Goal: Navigation & Orientation: Understand site structure

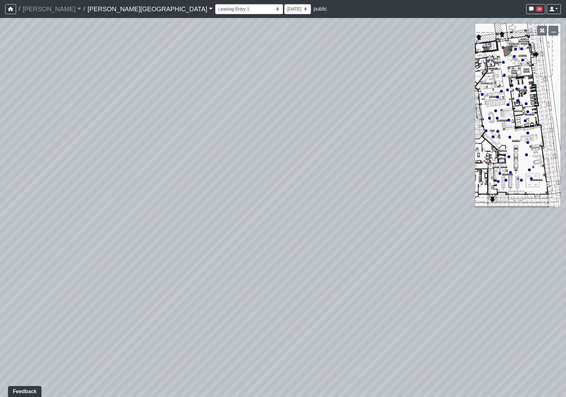
drag, startPoint x: 192, startPoint y: 222, endPoint x: 512, endPoint y: 137, distance: 331.2
click at [482, 140] on div "Loading... Coffee Bar" at bounding box center [283, 207] width 566 height 379
drag, startPoint x: 306, startPoint y: 161, endPoint x: -10, endPoint y: 71, distance: 329.0
click at [0, 71] on html "/ [PERSON_NAME] Loading... / [PERSON_NAME][GEOGRAPHIC_DATA] [PERSON_NAME][GEOGR…" at bounding box center [283, 198] width 566 height 397
drag, startPoint x: 263, startPoint y: 116, endPoint x: 356, endPoint y: 224, distance: 142.7
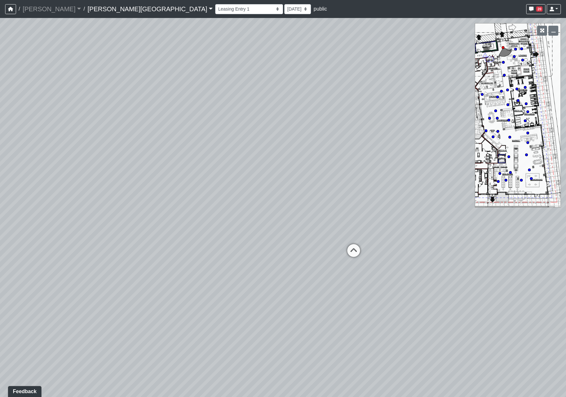
click at [356, 224] on div "Loading... Coffee Bar" at bounding box center [283, 207] width 566 height 379
click at [355, 250] on icon at bounding box center [353, 253] width 19 height 19
drag, startPoint x: 403, startPoint y: 176, endPoint x: 525, endPoint y: 170, distance: 121.8
click at [482, 170] on div "Loading... Coffee Bar Loading... [GEOGRAPHIC_DATA] Loading... Leasing Entry 1 L…" at bounding box center [283, 207] width 566 height 379
click at [79, 251] on icon at bounding box center [76, 283] width 19 height 19
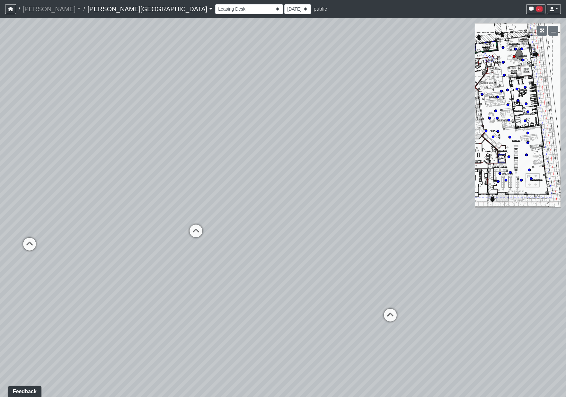
drag, startPoint x: 301, startPoint y: 217, endPoint x: 436, endPoint y: 250, distance: 138.5
click at [436, 250] on div "Loading... Coffee Bar Loading... [GEOGRAPHIC_DATA] Loading... Leasing Entry 1 L…" at bounding box center [283, 207] width 566 height 379
drag, startPoint x: 422, startPoint y: 261, endPoint x: 507, endPoint y: 280, distance: 87.6
click at [482, 251] on div "Loading... Coffee Bar Loading... [GEOGRAPHIC_DATA] Loading... Leasing Entry 1 L…" at bounding box center [283, 207] width 566 height 379
drag, startPoint x: 231, startPoint y: 242, endPoint x: 414, endPoint y: 203, distance: 187.5
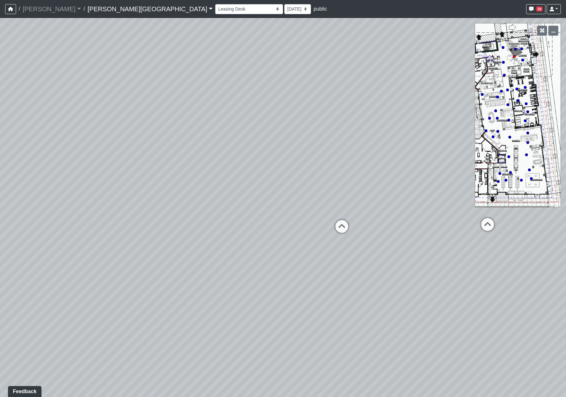
click at [439, 205] on div "Loading... Coffee Bar Loading... [GEOGRAPHIC_DATA] Loading... Leasing Entry 1 L…" at bounding box center [283, 207] width 566 height 379
drag, startPoint x: 105, startPoint y: 198, endPoint x: 440, endPoint y: 183, distance: 334.8
click at [440, 183] on div "Loading... Coffee Bar Loading... [GEOGRAPHIC_DATA] Loading... Leasing Entry 1 L…" at bounding box center [283, 207] width 566 height 379
drag, startPoint x: 99, startPoint y: 182, endPoint x: 364, endPoint y: 209, distance: 267.2
click at [364, 209] on div "Loading... Coffee Bar Loading... [GEOGRAPHIC_DATA] Loading... Leasing Entry 1 L…" at bounding box center [283, 207] width 566 height 379
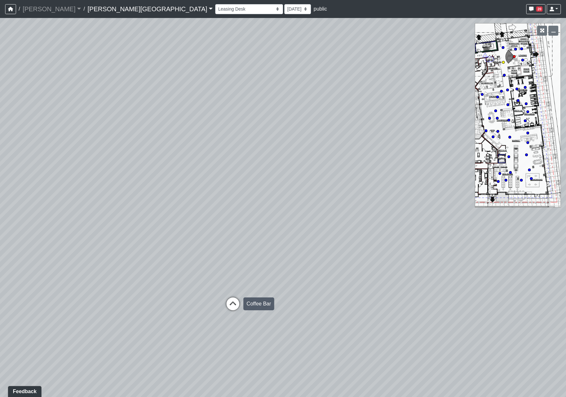
click at [229, 251] on icon at bounding box center [232, 306] width 19 height 19
drag, startPoint x: 98, startPoint y: 255, endPoint x: 467, endPoint y: 238, distance: 369.3
click at [467, 238] on div "Loading... Coffee Bar Loading... [GEOGRAPHIC_DATA] Loading... Leasing Entry 1 L…" at bounding box center [283, 207] width 566 height 379
click at [133, 251] on icon at bounding box center [133, 289] width 19 height 19
click at [126, 251] on icon at bounding box center [124, 273] width 19 height 19
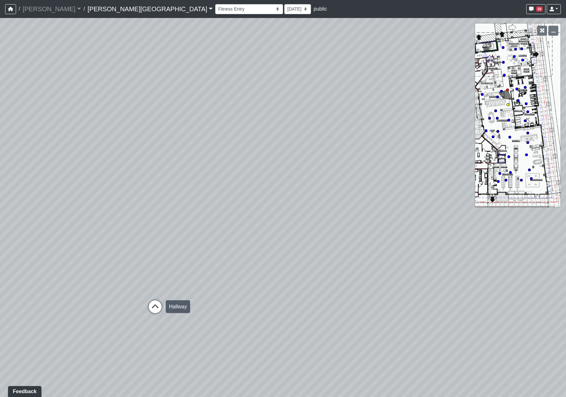
click at [160, 251] on icon at bounding box center [154, 309] width 19 height 19
drag, startPoint x: 90, startPoint y: 218, endPoint x: -19, endPoint y: 208, distance: 109.0
click at [0, 208] on html "/ [PERSON_NAME] Loading... / [PERSON_NAME][GEOGRAPHIC_DATA] [PERSON_NAME][GEOGR…" at bounding box center [283, 198] width 566 height 397
click at [42, 251] on icon at bounding box center [45, 327] width 19 height 19
drag, startPoint x: 66, startPoint y: 309, endPoint x: 557, endPoint y: 305, distance: 490.5
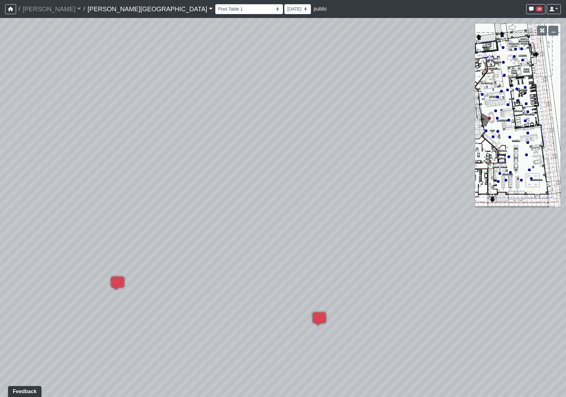
click at [482, 251] on div "Loading... Coffee Bar Loading... [GEOGRAPHIC_DATA] Loading... Leasing Entry 1 L…" at bounding box center [283, 207] width 566 height 379
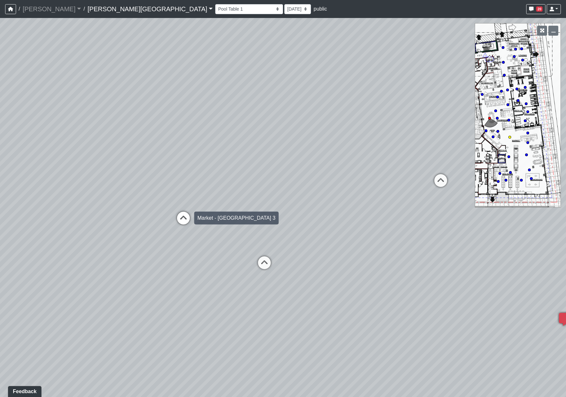
click at [182, 216] on icon at bounding box center [183, 221] width 19 height 19
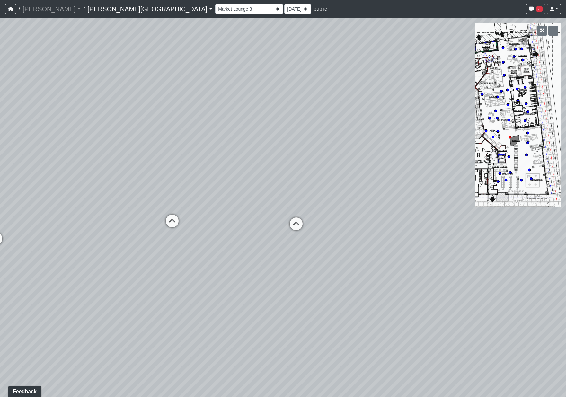
drag, startPoint x: 168, startPoint y: 194, endPoint x: 414, endPoint y: 214, distance: 247.7
click at [414, 214] on div "Loading... Coffee Bar Loading... [GEOGRAPHIC_DATA] Loading... Leasing Entry 1 L…" at bounding box center [283, 207] width 566 height 379
drag, startPoint x: 128, startPoint y: 235, endPoint x: 318, endPoint y: 249, distance: 190.5
click at [318, 249] on div "Loading... Coffee Bar Loading... [GEOGRAPHIC_DATA] Loading... Leasing Entry 1 L…" at bounding box center [283, 207] width 566 height 379
drag, startPoint x: 372, startPoint y: 274, endPoint x: 23, endPoint y: 173, distance: 363.4
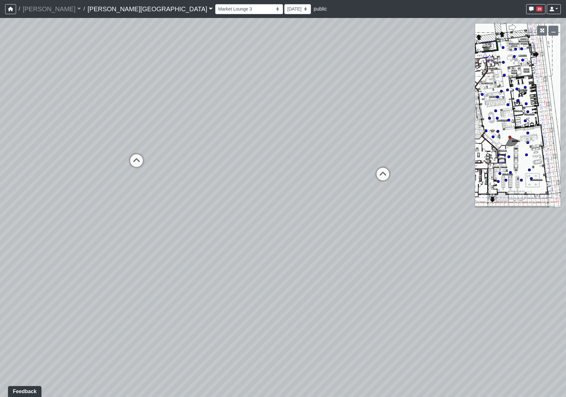
click at [0, 179] on html "/ [PERSON_NAME] Loading... / [PERSON_NAME][GEOGRAPHIC_DATA] [PERSON_NAME][GEOGR…" at bounding box center [283, 198] width 566 height 397
click at [137, 159] on icon at bounding box center [136, 163] width 19 height 19
drag, startPoint x: 376, startPoint y: 153, endPoint x: 278, endPoint y: 170, distance: 99.7
click at [482, 214] on html "/ [PERSON_NAME] Loading... / [PERSON_NAME][GEOGRAPHIC_DATA] [PERSON_NAME][GEOGR…" at bounding box center [283, 198] width 566 height 397
drag, startPoint x: 208, startPoint y: 161, endPoint x: 164, endPoint y: 127, distance: 55.3
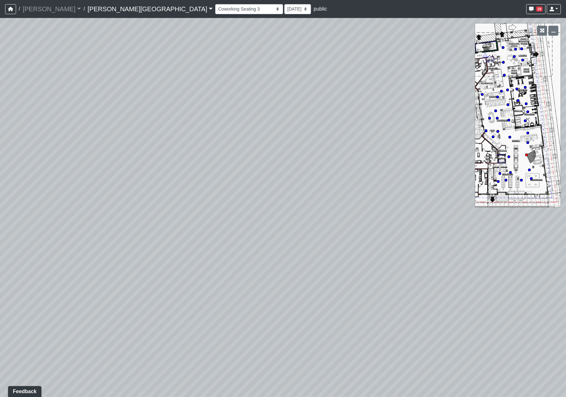
click at [164, 127] on div "Loading... Coffee Bar Loading... [GEOGRAPHIC_DATA] Loading... Leasing Entry 1 L…" at bounding box center [283, 207] width 566 height 379
drag, startPoint x: 429, startPoint y: 159, endPoint x: 34, endPoint y: 113, distance: 397.8
click at [34, 113] on div "Loading... Coffee Bar Loading... [GEOGRAPHIC_DATA] Loading... Leasing Entry 1 L…" at bounding box center [283, 207] width 566 height 379
drag, startPoint x: 295, startPoint y: 193, endPoint x: -19, endPoint y: 210, distance: 314.1
click at [0, 210] on html "/ [PERSON_NAME] Loading... / [PERSON_NAME][GEOGRAPHIC_DATA] [PERSON_NAME][GEOGR…" at bounding box center [283, 198] width 566 height 397
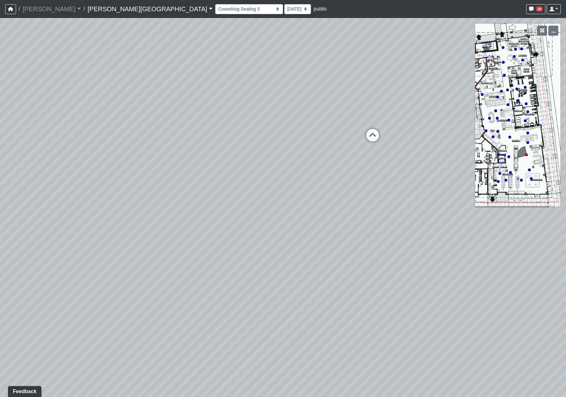
drag, startPoint x: 382, startPoint y: 229, endPoint x: -19, endPoint y: 182, distance: 403.3
click at [0, 182] on html "/ [PERSON_NAME] Loading... / [PERSON_NAME][GEOGRAPHIC_DATA] [PERSON_NAME][GEOGR…" at bounding box center [283, 198] width 566 height 397
drag, startPoint x: 360, startPoint y: 189, endPoint x: 3, endPoint y: 180, distance: 357.7
click at [0, 184] on html "/ [PERSON_NAME] Loading... / [PERSON_NAME][GEOGRAPHIC_DATA] [PERSON_NAME][GEOGR…" at bounding box center [283, 198] width 566 height 397
drag, startPoint x: 369, startPoint y: 156, endPoint x: 109, endPoint y: 200, distance: 263.6
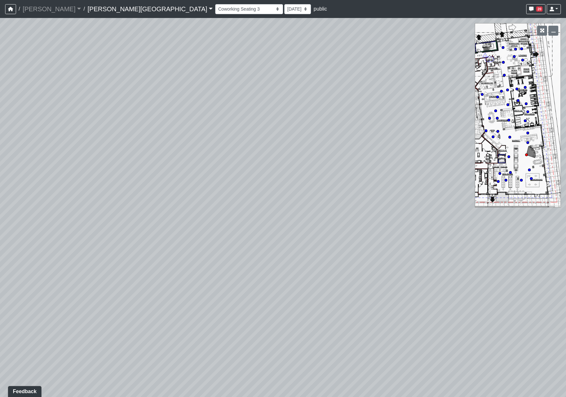
click at [57, 218] on div "Loading... Coffee Bar Loading... [GEOGRAPHIC_DATA] Loading... Leasing Entry 1 L…" at bounding box center [283, 207] width 566 height 379
drag, startPoint x: 400, startPoint y: 198, endPoint x: 553, endPoint y: 250, distance: 161.4
click at [482, 250] on div "Loading... Coffee Bar Loading... [GEOGRAPHIC_DATA] Loading... Leasing Entry 1 L…" at bounding box center [283, 207] width 566 height 379
drag, startPoint x: 121, startPoint y: 133, endPoint x: 397, endPoint y: 140, distance: 276.2
click at [397, 140] on div "Loading... Coffee Bar Loading... [GEOGRAPHIC_DATA] Loading... Leasing Entry 1 L…" at bounding box center [283, 207] width 566 height 379
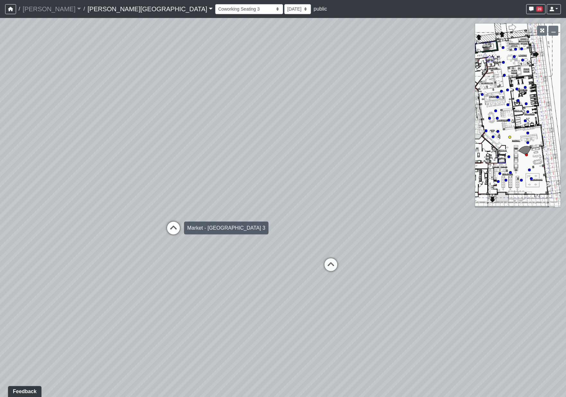
click at [178, 232] on icon at bounding box center [173, 231] width 19 height 19
drag, startPoint x: 178, startPoint y: 232, endPoint x: 65, endPoint y: 149, distance: 141.3
click at [65, 149] on div "Loading... Coffee Bar Loading... [GEOGRAPHIC_DATA] Loading... Leasing Entry 1 L…" at bounding box center [283, 207] width 566 height 379
click at [482, 131] on div "Loading... Coffee Bar Loading... [GEOGRAPHIC_DATA] Loading... Leasing Entry 1 L…" at bounding box center [283, 207] width 566 height 379
click at [482, 132] on icon at bounding box center [527, 132] width 3 height 3
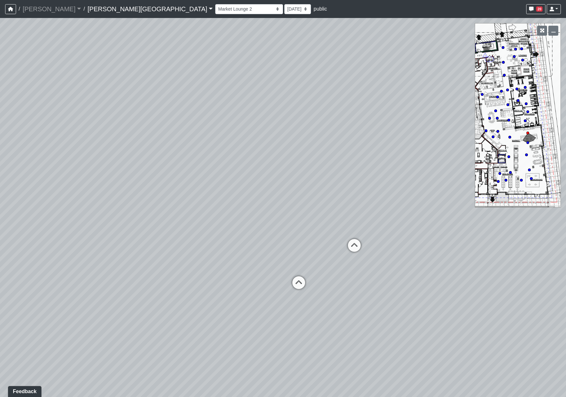
drag, startPoint x: 216, startPoint y: 153, endPoint x: 251, endPoint y: 155, distance: 34.7
click at [251, 155] on div "Loading... Coffee Bar Loading... [GEOGRAPHIC_DATA] Loading... Leasing Entry 1 L…" at bounding box center [283, 207] width 566 height 379
drag, startPoint x: 106, startPoint y: 130, endPoint x: 491, endPoint y: 153, distance: 385.6
click at [482, 203] on html "/ [PERSON_NAME] Loading... / [PERSON_NAME][GEOGRAPHIC_DATA] [PERSON_NAME][GEOGR…" at bounding box center [283, 198] width 566 height 397
drag, startPoint x: 292, startPoint y: 184, endPoint x: 270, endPoint y: 83, distance: 103.0
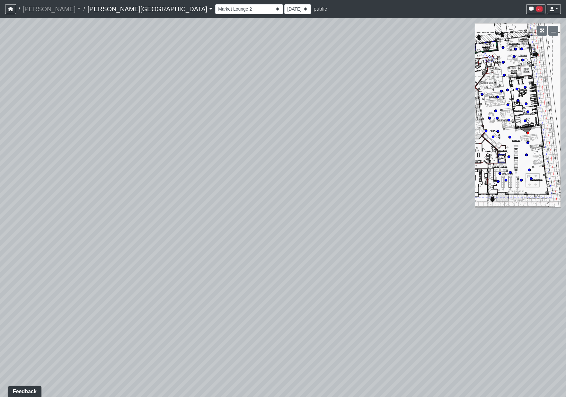
click at [192, 97] on div "Loading... Coffee Bar Loading... [GEOGRAPHIC_DATA] Loading... Leasing Entry 1 L…" at bounding box center [283, 207] width 566 height 379
click at [482, 141] on icon at bounding box center [527, 142] width 3 height 3
click at [482, 136] on icon at bounding box center [509, 136] width 3 height 3
click at [482, 142] on circle at bounding box center [527, 142] width 3 height 3
select select "mCixBXo2bYV2shCdw7J36u"
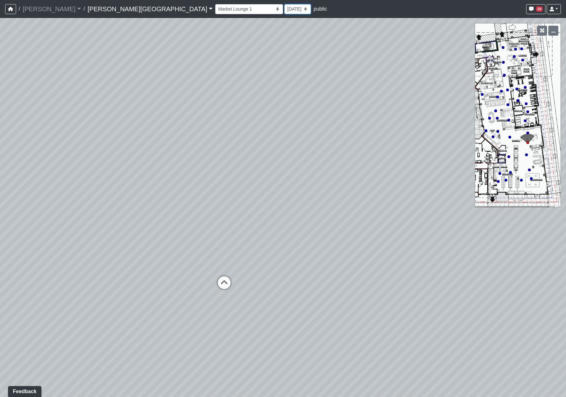
click at [284, 10] on select "[DATE] [DATE] [DATE] [DATE] [DATE] [DATE] [DATE] [DATE] [DATE] [DATE] [DATE] [D…" at bounding box center [297, 9] width 27 height 10
select select "sndUuGPsUkcLAeJy7fM1d7"
click at [284, 4] on select "[DATE] [DATE] [DATE] [DATE] [DATE] [DATE] [DATE] [DATE] [DATE] [DATE] [DATE] [D…" at bounding box center [297, 9] width 27 height 10
select select "mCixBXo2bYV2shCdw7J36u"
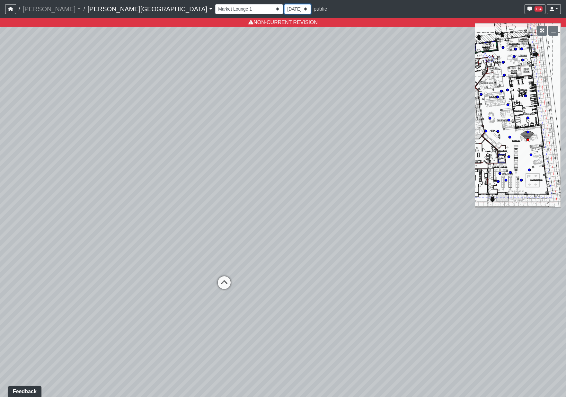
click at [284, 10] on select "[DATE] [DATE] [DATE] [DATE] [DATE] [DATE] [DATE] [DATE] [DATE] [DATE] [DATE] [D…" at bounding box center [297, 9] width 27 height 10
select select "rg1nAM742azwa1BpHNmNK7"
click at [284, 4] on select "[DATE] [DATE] [DATE] [DATE] [DATE] [DATE] [DATE] [DATE] [DATE] [DATE] [DATE] [D…" at bounding box center [297, 9] width 27 height 10
select select "mCixBXo2bYV2shCdw7J36u"
click at [284, 9] on select "[DATE] [DATE] [DATE] [DATE] [DATE] [DATE] [DATE] [DATE] [DATE] [DATE] [DATE] [D…" at bounding box center [297, 9] width 27 height 10
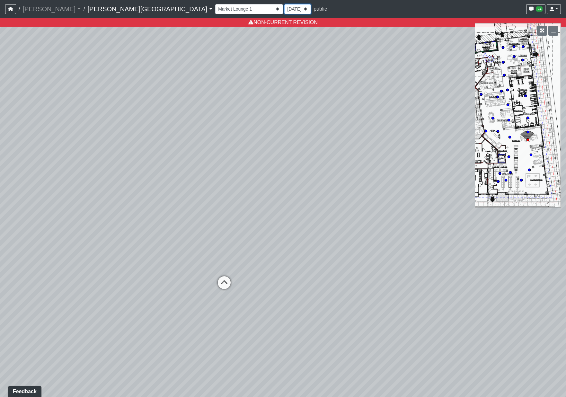
select select "4RaHTiPXkmhnUPAV7KL21M"
click at [284, 4] on select "[DATE] [DATE] [DATE] [DATE] [DATE] [DATE] [DATE] [DATE] [DATE] [DATE] [DATE] [D…" at bounding box center [297, 9] width 27 height 10
select select "mCixBXo2bYV2shCdw7J36u"
click at [281, 11] on select "[DATE] [DATE] [DATE] [DATE] [DATE] [DATE] [DATE] [DATE] [DATE] [DATE] [DATE] [D…" at bounding box center [294, 9] width 27 height 10
select select "bCp1GYEjMUtr6UFvLBEpo9"
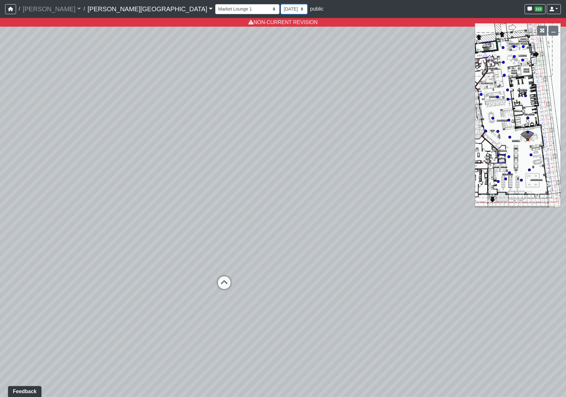
click at [281, 4] on select "[DATE] [DATE] [DATE] [DATE] [DATE] [DATE] [DATE] [DATE] [DATE] [DATE] [DATE] [D…" at bounding box center [294, 9] width 27 height 10
select select "mCixBXo2bYV2shCdw7J36u"
click at [281, 9] on select "[DATE] [DATE] [DATE] [DATE] [DATE] [DATE] [DATE] [DATE] [DATE] [DATE] [DATE] [D…" at bounding box center [294, 9] width 27 height 10
select select "iD2es3rCJxKwv5EhgeUT3Q"
click at [281, 4] on select "[DATE] [DATE] [DATE] [DATE] [DATE] [DATE] [DATE] [DATE] [DATE] [DATE] [DATE] [D…" at bounding box center [294, 9] width 27 height 10
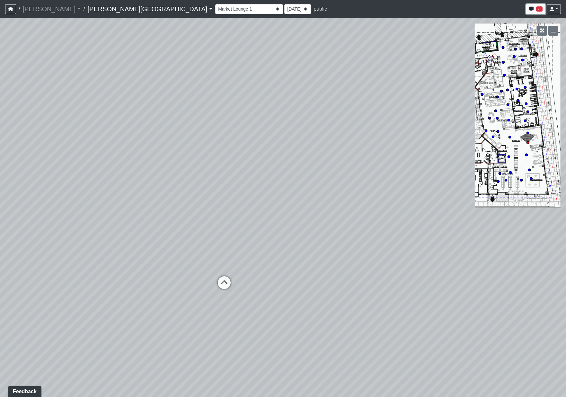
click at [482, 11] on span "20" at bounding box center [539, 8] width 6 height 5
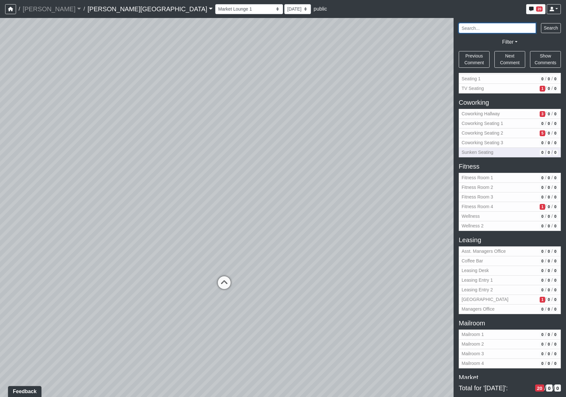
scroll to position [96, 0]
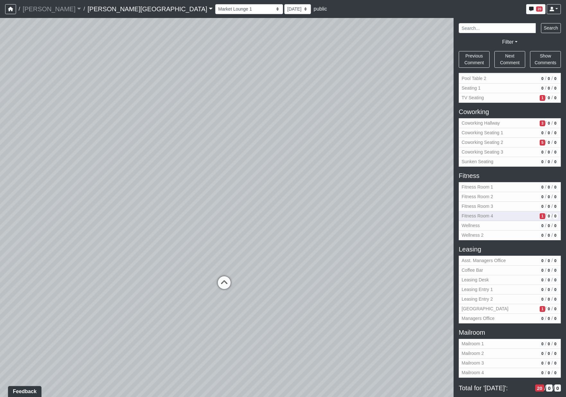
click at [482, 214] on span "1" at bounding box center [541, 216] width 5 height 6
drag, startPoint x: 383, startPoint y: 225, endPoint x: -19, endPoint y: 113, distance: 417.2
click at [0, 113] on html "/ [PERSON_NAME] Loading... / [PERSON_NAME][GEOGRAPHIC_DATA] [PERSON_NAME][GEOGR…" at bounding box center [283, 198] width 566 height 397
drag, startPoint x: 205, startPoint y: 112, endPoint x: -19, endPoint y: 70, distance: 227.6
click at [0, 70] on html "/ [PERSON_NAME] Loading... / [PERSON_NAME][GEOGRAPHIC_DATA] [PERSON_NAME][GEOGR…" at bounding box center [283, 198] width 566 height 397
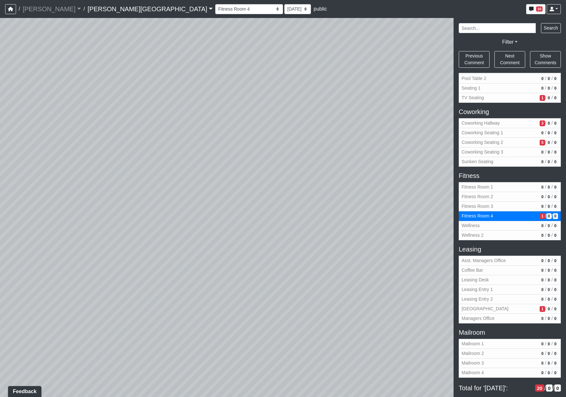
drag, startPoint x: 355, startPoint y: 128, endPoint x: 145, endPoint y: 357, distance: 311.0
click at [125, 251] on div "Loading... Coffee Bar Loading... [GEOGRAPHIC_DATA] Loading... Leasing Entry 1 L…" at bounding box center [283, 207] width 566 height 379
drag, startPoint x: 381, startPoint y: 183, endPoint x: -13, endPoint y: 153, distance: 395.0
click at [0, 153] on html "/ [PERSON_NAME] Loading... / [PERSON_NAME][GEOGRAPHIC_DATA] [PERSON_NAME][GEOGR…" at bounding box center [283, 198] width 566 height 397
drag, startPoint x: 305, startPoint y: 133, endPoint x: 84, endPoint y: 167, distance: 223.8
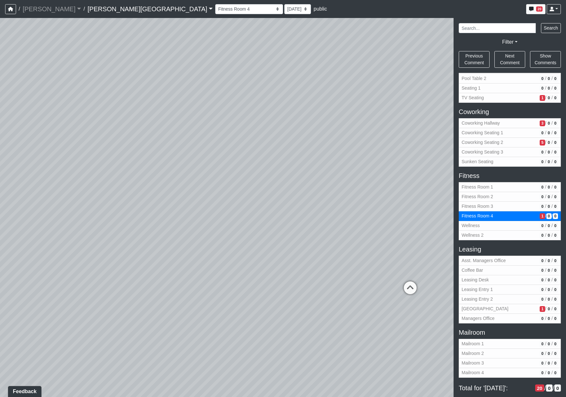
click at [84, 167] on div "Loading... Coffee Bar Loading... [GEOGRAPHIC_DATA] Loading... Leasing Entry 1 L…" at bounding box center [283, 207] width 566 height 379
click at [236, 251] on icon at bounding box center [235, 296] width 19 height 19
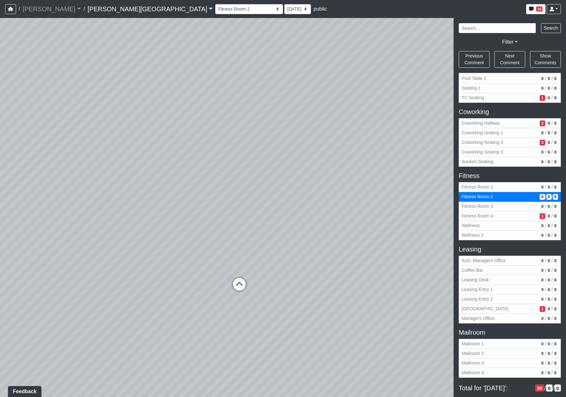
drag, startPoint x: 149, startPoint y: 267, endPoint x: 553, endPoint y: 255, distance: 404.0
click at [482, 251] on div "NON-CURRENT REVISION" at bounding box center [283, 207] width 566 height 379
click at [341, 251] on icon at bounding box center [338, 285] width 19 height 19
select select "gUz9y6NE1usWutJHaRbS1T"
drag, startPoint x: 146, startPoint y: 252, endPoint x: 471, endPoint y: 273, distance: 326.1
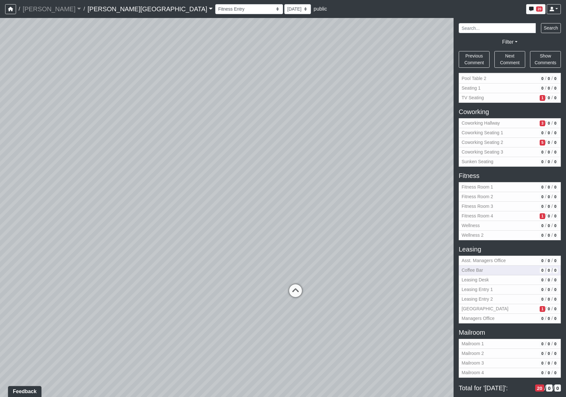
click at [471, 251] on div "NON-CURRENT REVISION" at bounding box center [283, 207] width 566 height 379
